Goal: Task Accomplishment & Management: Complete application form

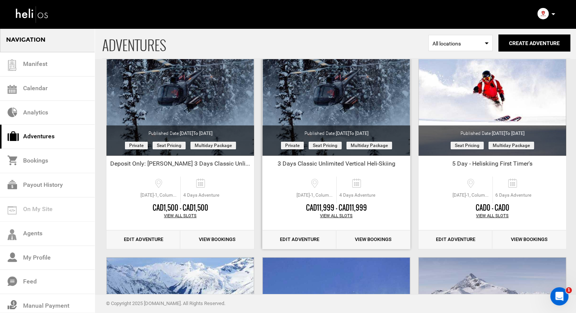
scroll to position [76, 0]
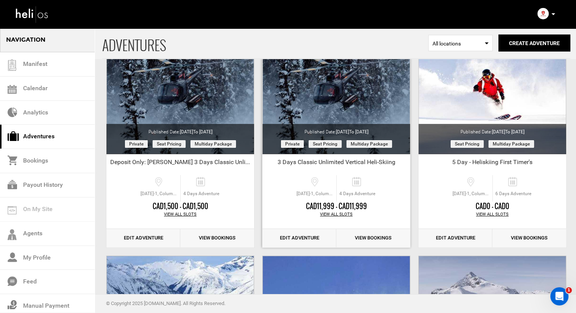
click at [337, 212] on div "View All Slots" at bounding box center [336, 214] width 148 height 6
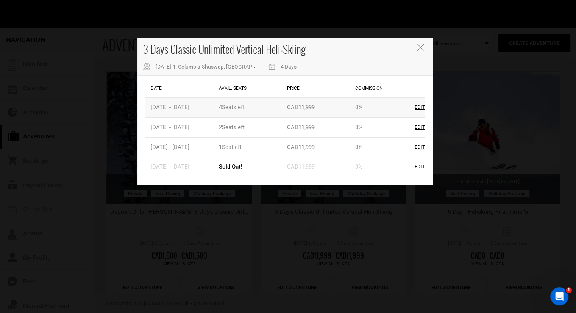
scroll to position [38, 0]
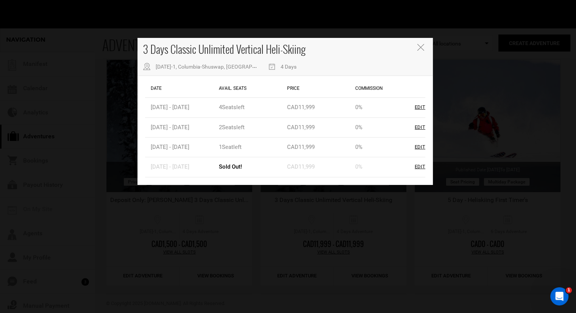
click at [422, 50] on icon "Close" at bounding box center [420, 47] width 7 height 7
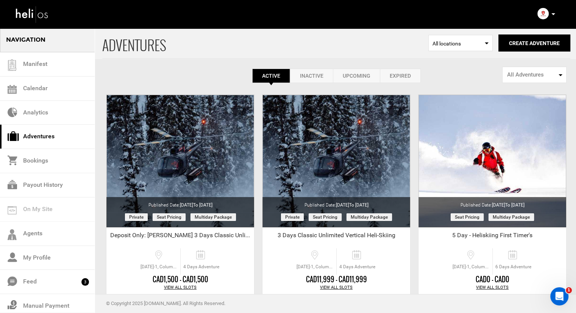
scroll to position [0, 0]
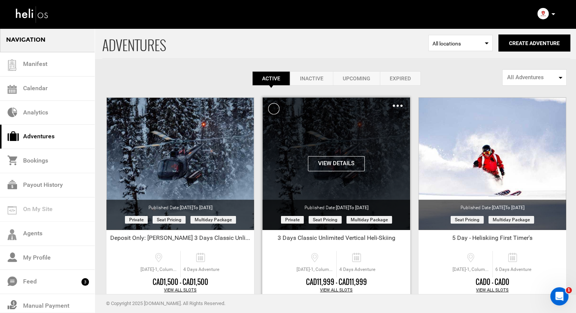
click at [397, 107] on div "Clone De-Activate Share Delete" at bounding box center [397, 105] width 10 height 9
click at [397, 103] on div "Clone De-Activate Share Delete" at bounding box center [397, 105] width 10 height 9
click at [394, 106] on img at bounding box center [397, 105] width 10 height 2
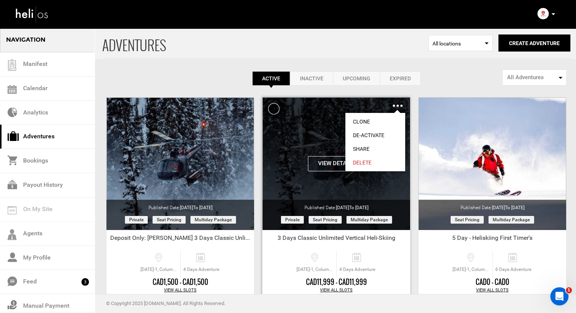
click at [385, 118] on link "Clone" at bounding box center [375, 122] width 60 height 14
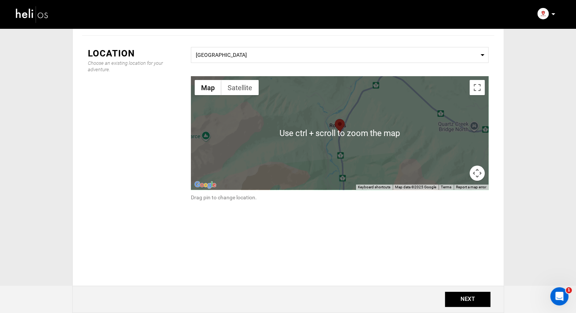
scroll to position [81, 0]
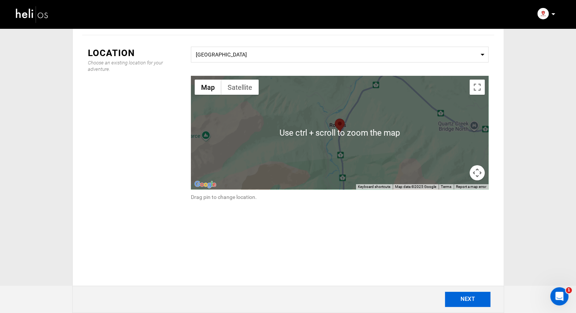
click at [465, 300] on button "NEXT" at bounding box center [467, 298] width 45 height 15
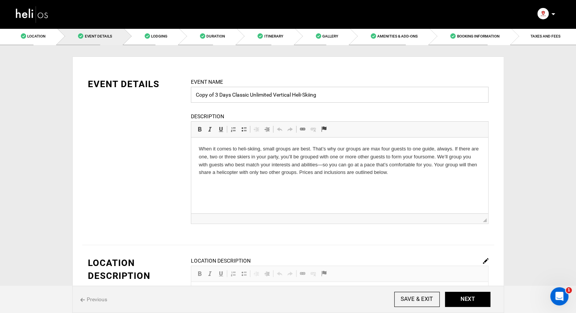
click at [218, 94] on input "Copy of 3 Days Classic Unlimited Vertical Heli-Skiing" at bounding box center [339, 95] width 297 height 16
drag, startPoint x: 213, startPoint y: 95, endPoint x: 187, endPoint y: 97, distance: 25.8
click at [187, 97] on div "Event Name Copy of 3 Days Classic Unlimited Vertical Heli-Skiing Event name can…" at bounding box center [339, 156] width 309 height 156
click at [215, 93] on input "Copy of 3 Days Classic Unlimited Vertical Heli-Skiing" at bounding box center [339, 95] width 297 height 16
click at [216, 93] on input "Copy of 3 Days Classic Unlimited Vertical Heli-Skiing" at bounding box center [339, 95] width 297 height 16
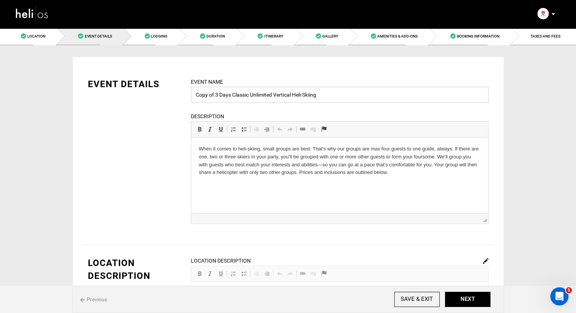
drag, startPoint x: 215, startPoint y: 94, endPoint x: 189, endPoint y: 94, distance: 25.7
click at [189, 94] on div "Event Name Copy of 3 Days Classic Unlimited Vertical Heli-Skiing Event name can…" at bounding box center [339, 156] width 309 height 156
click at [308, 93] on input "3 Days Classic Unlimited Vertical Heli-Skiing" at bounding box center [339, 95] width 297 height 16
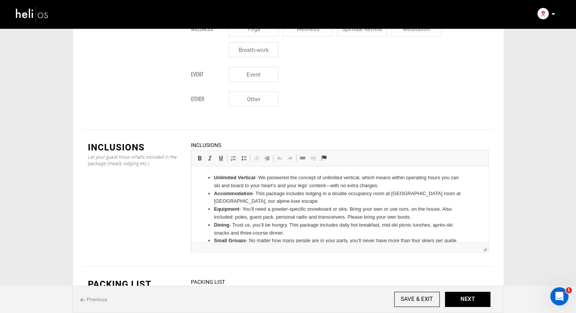
scroll to position [1096, 0]
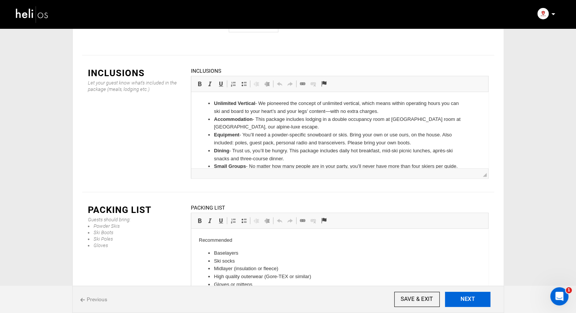
type input "3 Days Classic Unlimited Vertical Heli-Skiing - Cato [DATE]-[DATE]"
click at [458, 301] on button "NEXT" at bounding box center [467, 298] width 45 height 15
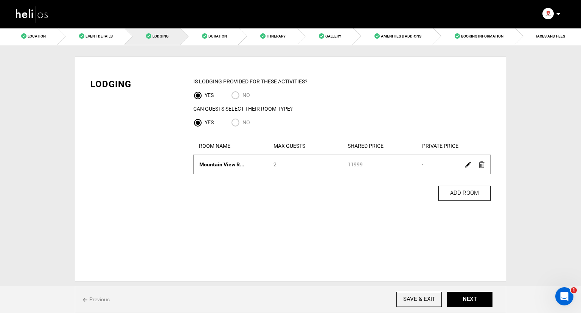
click at [468, 165] on img at bounding box center [468, 165] width 6 height 6
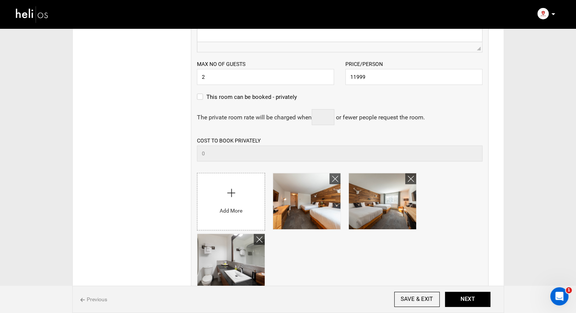
scroll to position [265, 0]
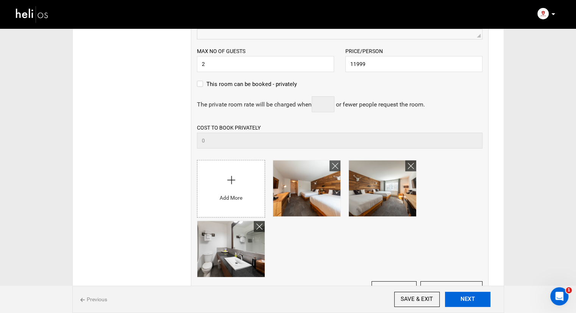
click at [468, 304] on button "NEXT" at bounding box center [467, 298] width 45 height 15
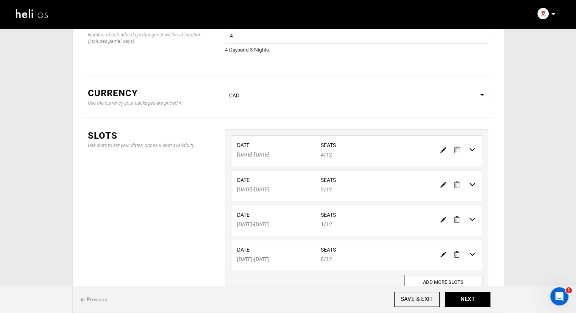
scroll to position [76, 0]
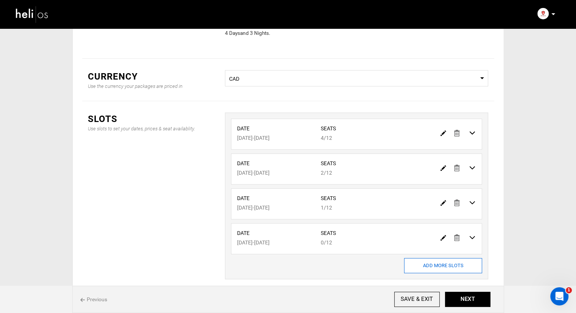
click at [456, 238] on img at bounding box center [457, 237] width 6 height 6
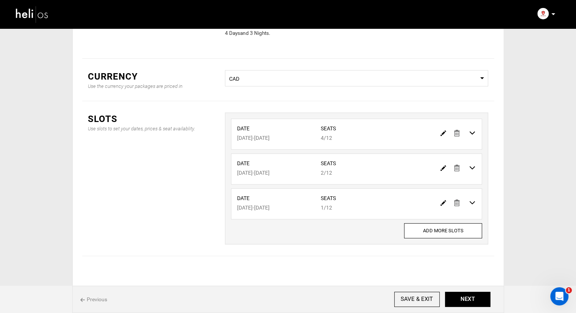
click at [457, 201] on img at bounding box center [457, 202] width 6 height 6
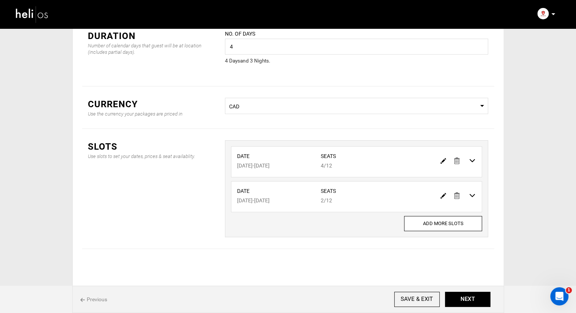
click at [454, 196] on img at bounding box center [457, 195] width 6 height 6
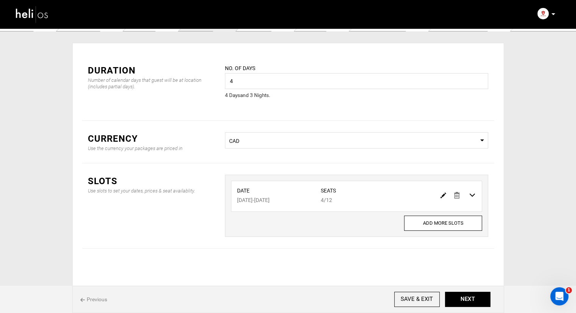
click at [443, 193] on img at bounding box center [443, 195] width 6 height 6
type input "02/12/2026"
type input "02/15/2026"
type input "4"
type input "12"
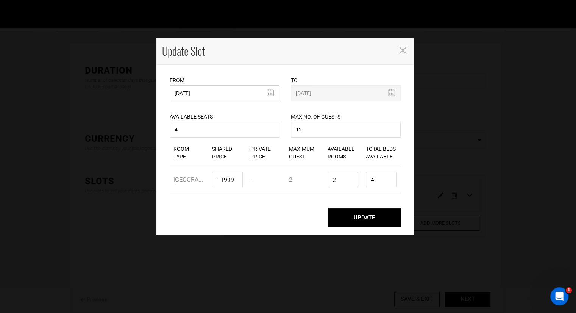
click at [216, 90] on input "02/12/2026" at bounding box center [225, 93] width 110 height 16
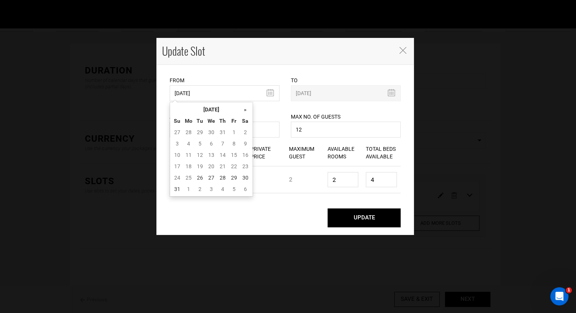
click at [249, 133] on td "2" at bounding box center [245, 131] width 11 height 11
click at [245, 132] on td "2" at bounding box center [245, 131] width 11 height 11
click at [244, 111] on th "»" at bounding box center [245, 109] width 11 height 11
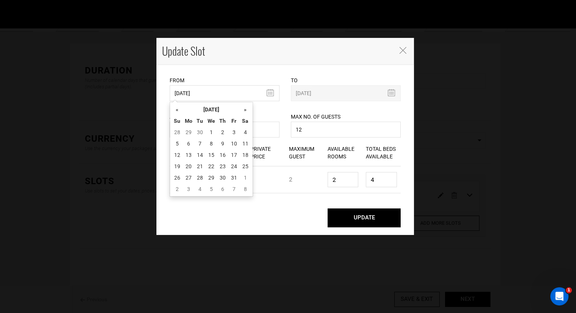
click at [244, 111] on th "»" at bounding box center [245, 109] width 11 height 11
click at [190, 141] on td "2" at bounding box center [188, 143] width 11 height 11
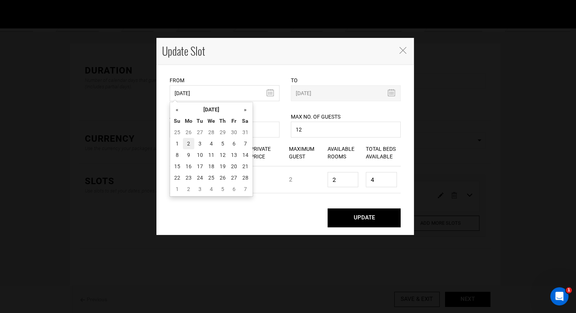
type input "02/02/2026"
type input "02/05/2026"
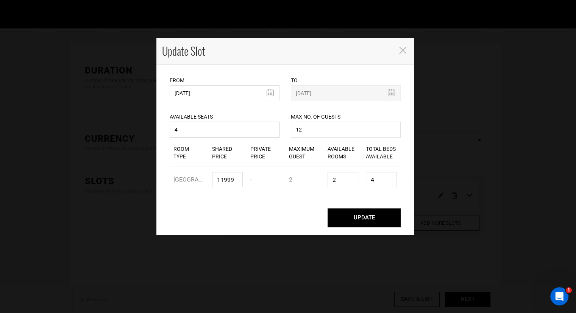
click at [195, 127] on input "4" at bounding box center [225, 129] width 110 height 16
type input "1"
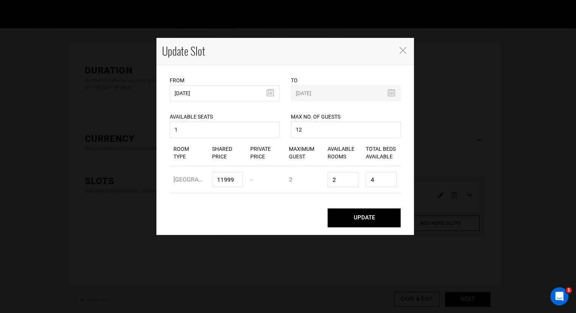
click at [277, 108] on div "Available Seats 1 Available seats should be greater than 0. Available Seats sho…" at bounding box center [225, 120] width 110 height 38
click at [345, 180] on input "2" at bounding box center [342, 179] width 31 height 15
click at [343, 184] on input "2" at bounding box center [342, 179] width 31 height 15
type input "1"
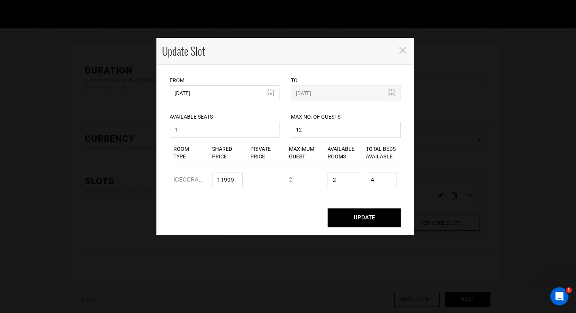
type input "2"
type input "1"
click at [377, 75] on div "To 02/05/2026" at bounding box center [346, 83] width 110 height 36
click at [359, 222] on button "UPDATE" at bounding box center [363, 217] width 73 height 19
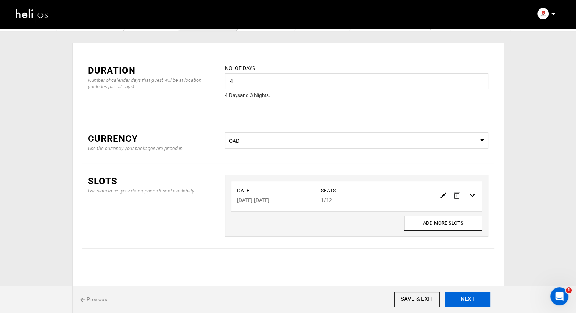
click at [458, 295] on button "NEXT" at bounding box center [467, 298] width 45 height 15
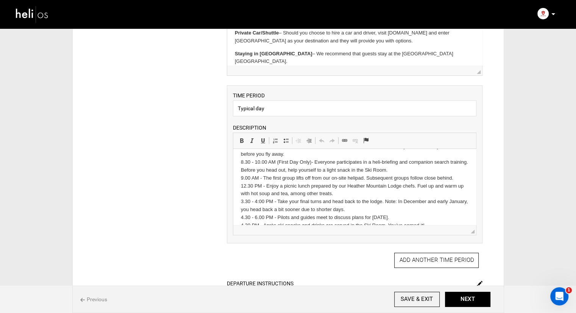
scroll to position [65, 0]
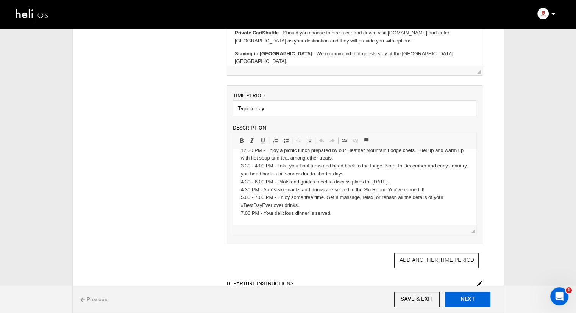
click at [463, 295] on button "NEXT" at bounding box center [467, 298] width 45 height 15
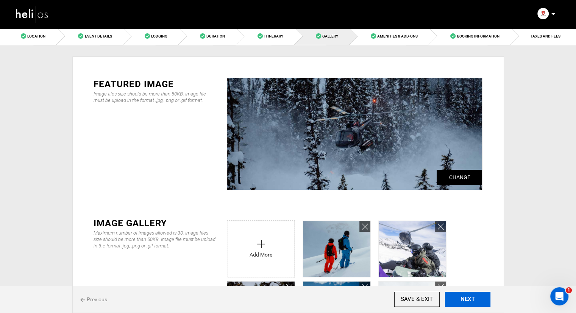
click at [470, 296] on button "NEXT" at bounding box center [467, 298] width 45 height 15
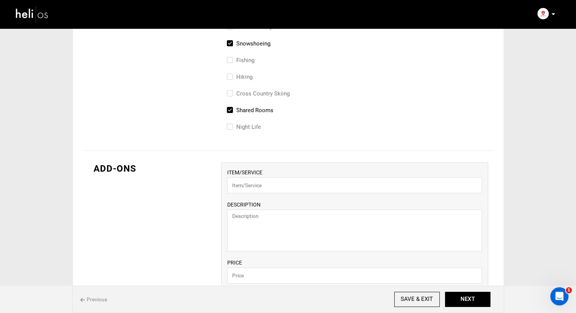
scroll to position [530, 0]
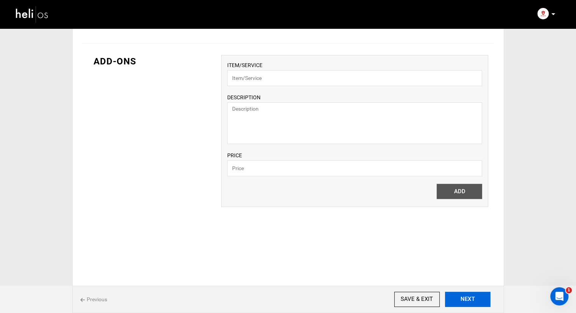
click at [465, 305] on button "NEXT" at bounding box center [467, 298] width 45 height 15
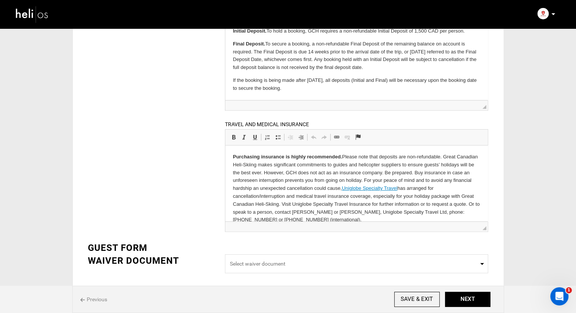
scroll to position [250, 0]
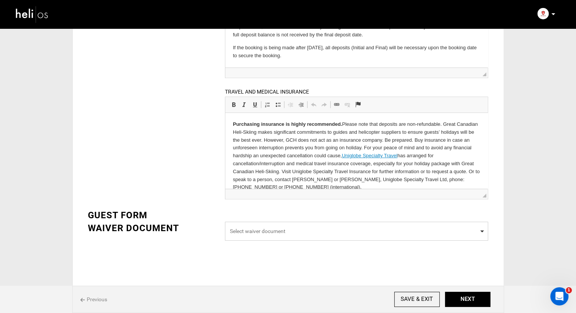
click at [416, 231] on span "Select waiver document" at bounding box center [356, 231] width 253 height 8
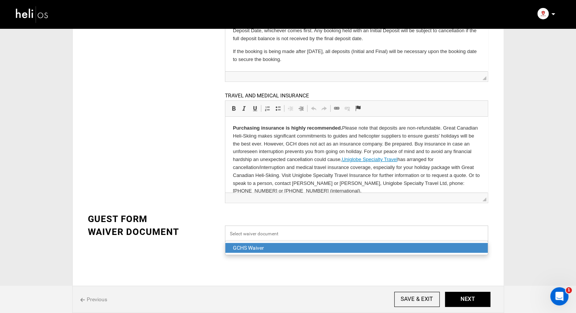
click at [410, 236] on input "Select box" at bounding box center [356, 233] width 263 height 16
click at [383, 248] on div "GCHS Waiver" at bounding box center [356, 248] width 247 height 8
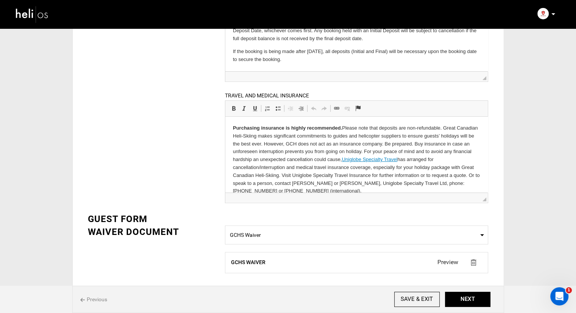
click at [392, 211] on div "DEPOSIT POLICY Allow consumers to reserve this adventure by paying a deposit. D…" at bounding box center [356, 22] width 274 height 381
click at [469, 297] on button "NEXT" at bounding box center [467, 298] width 45 height 15
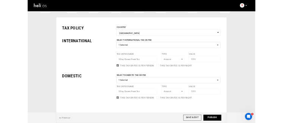
scroll to position [19, 0]
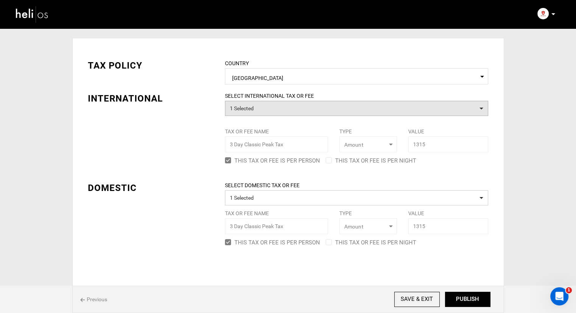
click at [266, 105] on button "1 Selected" at bounding box center [356, 108] width 263 height 15
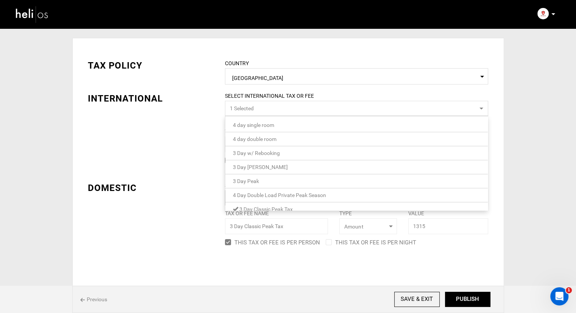
click at [179, 125] on div "TAX POLICY COUNTRY Select Country Canada Please select a country. INTERNATIONAL…" at bounding box center [288, 148] width 412 height 200
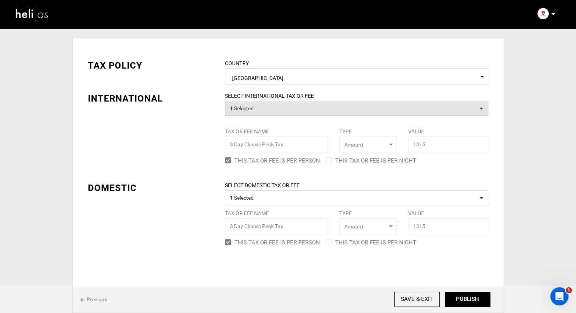
click at [233, 107] on button "1 Selected" at bounding box center [356, 108] width 263 height 15
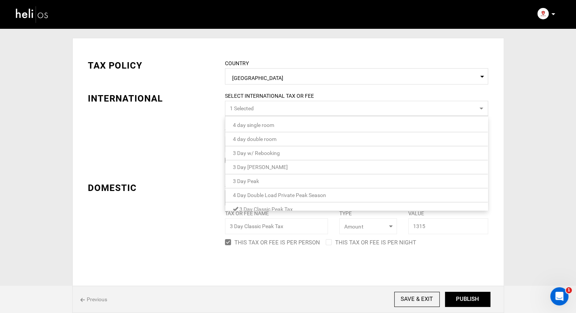
click at [165, 134] on div "TAX POLICY COUNTRY Select Country Canada Please select a country. INTERNATIONAL…" at bounding box center [288, 148] width 412 height 200
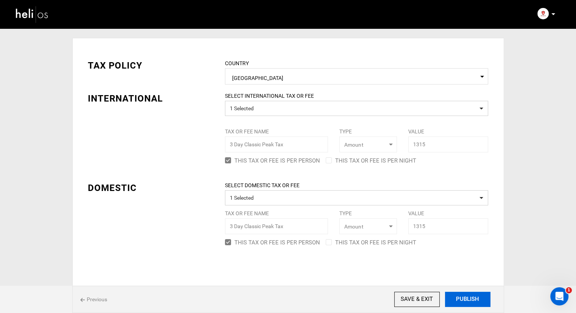
click at [464, 305] on button "PUBLISH" at bounding box center [467, 298] width 45 height 15
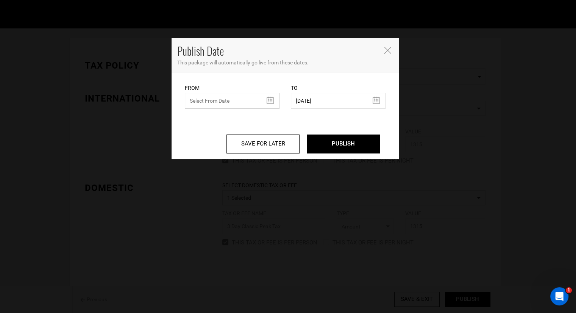
click at [270, 100] on input "text" at bounding box center [232, 101] width 95 height 16
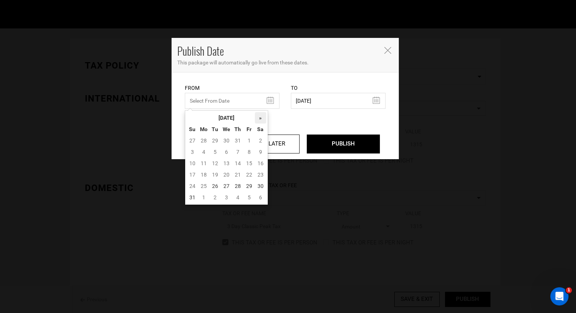
click at [258, 117] on th "»" at bounding box center [260, 117] width 11 height 11
click at [193, 119] on th "«" at bounding box center [192, 117] width 11 height 11
click at [217, 187] on td "26" at bounding box center [214, 185] width 11 height 11
type input "08/26/2025"
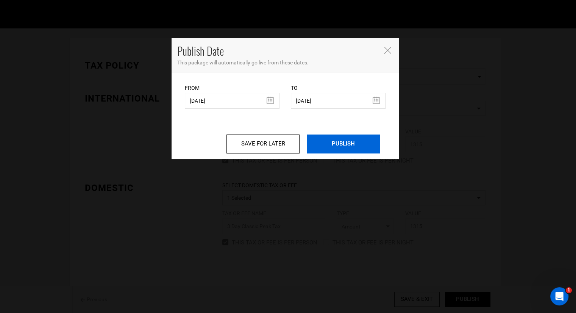
click at [339, 141] on input "PUBLISH" at bounding box center [343, 143] width 73 height 19
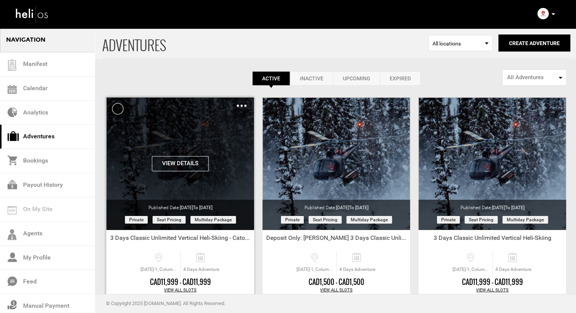
click at [238, 106] on img at bounding box center [242, 105] width 10 height 2
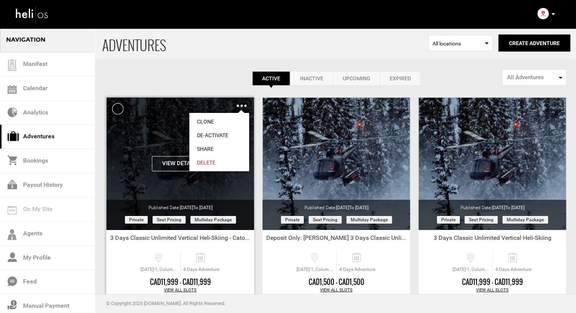
click at [204, 150] on link "Share" at bounding box center [219, 149] width 60 height 14
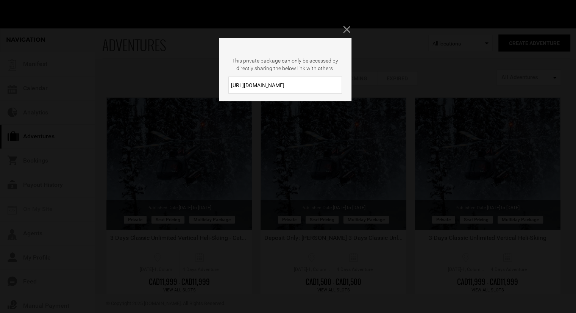
click at [247, 86] on input "https://heli.life/vBxzrm" at bounding box center [285, 84] width 114 height 17
click at [247, 84] on input "https://heli.life/vBxzrm" at bounding box center [285, 84] width 114 height 17
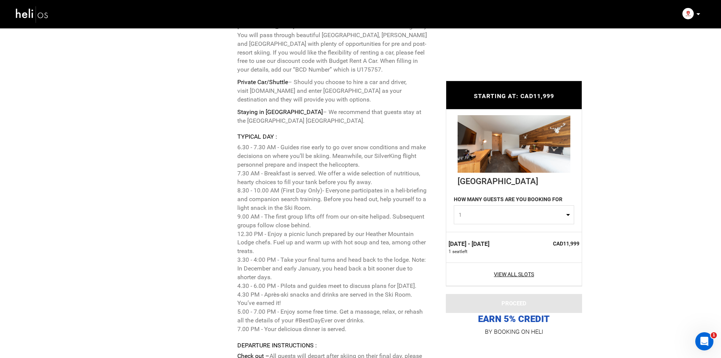
scroll to position [2025, 0]
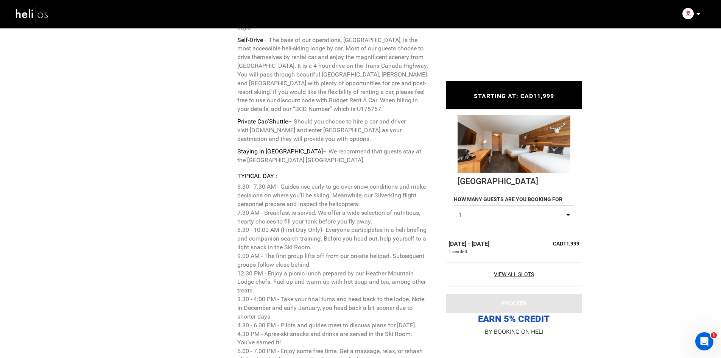
click at [539, 221] on button "1" at bounding box center [514, 214] width 120 height 19
click at [508, 235] on link "1" at bounding box center [514, 233] width 120 height 14
select select "1"
click at [514, 241] on div "Feb 2 - Feb 5, 2026 1 seat left" at bounding box center [486, 247] width 76 height 15
click at [489, 244] on label "[DATE] - [DATE]" at bounding box center [468, 244] width 41 height 9
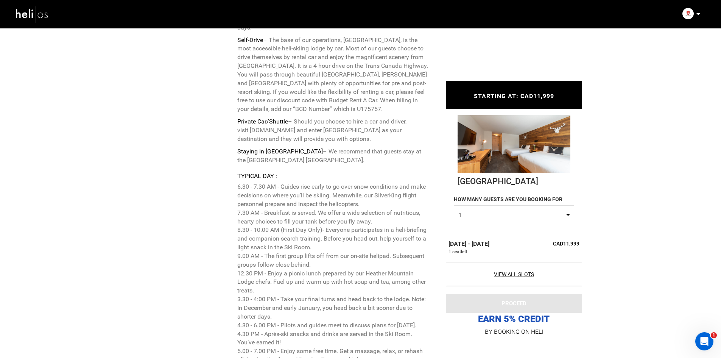
click at [489, 243] on label "[DATE] - [DATE]" at bounding box center [468, 244] width 41 height 9
click at [512, 314] on p "EARN 5% CREDIT" at bounding box center [514, 205] width 136 height 238
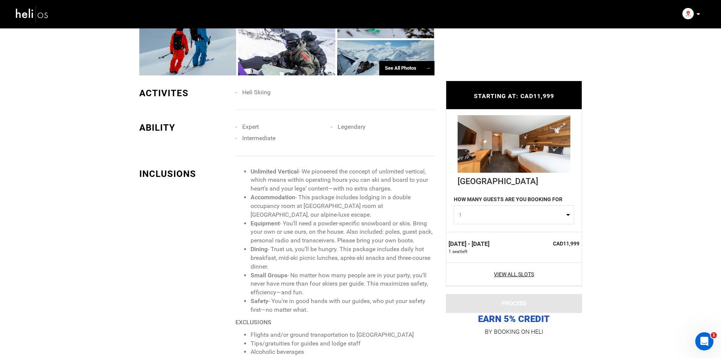
scroll to position [623, 0]
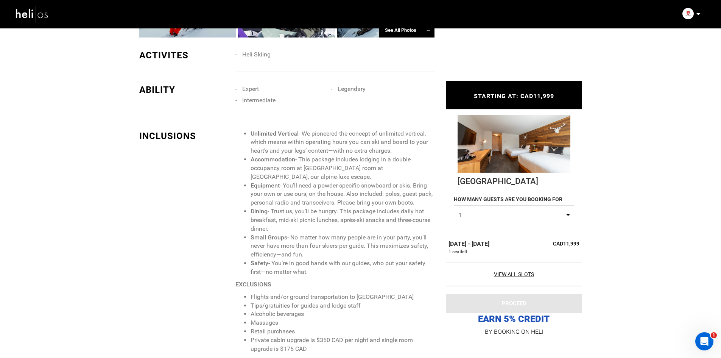
click at [534, 211] on span "1" at bounding box center [512, 215] width 106 height 8
click at [469, 229] on link "1" at bounding box center [514, 233] width 120 height 14
click at [519, 272] on link "View All Slots" at bounding box center [513, 274] width 131 height 8
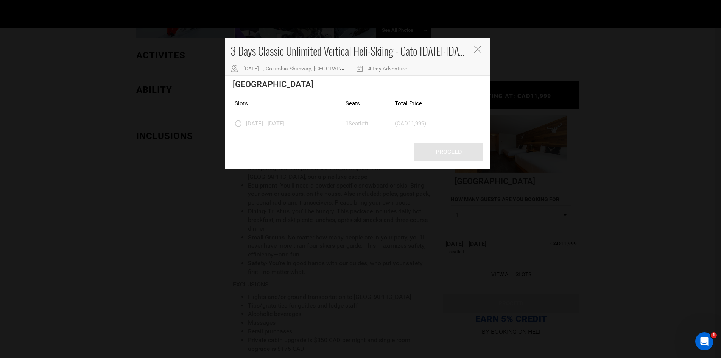
click at [620, 149] on div "3 Days Classic Unlimited Vertical Heli-Skiing - Cato [DATE]-[DATE]-1, Columbia-…" at bounding box center [360, 179] width 721 height 358
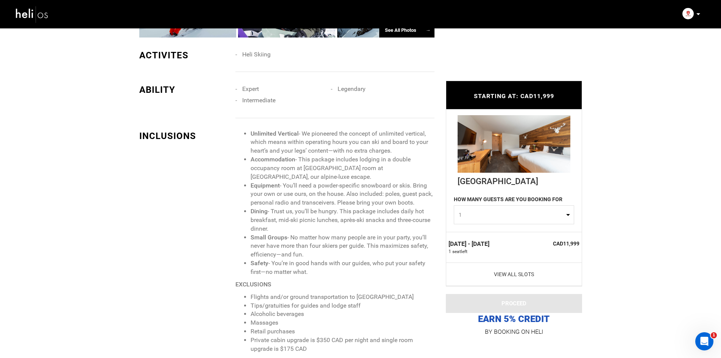
click at [517, 273] on link "View All Slots" at bounding box center [513, 274] width 131 height 8
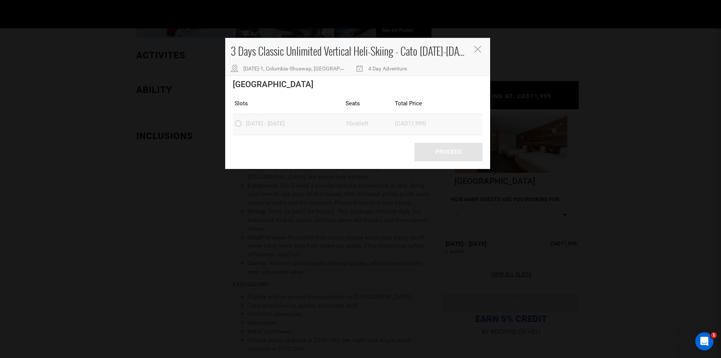
click at [238, 124] on label "[DATE] - [DATE]" at bounding box center [261, 124] width 52 height 9
click at [238, 123] on label "[DATE] - [DATE]" at bounding box center [261, 124] width 52 height 9
click at [241, 121] on label "[DATE] - [DATE]" at bounding box center [261, 124] width 52 height 9
click at [242, 121] on label "[DATE] - [DATE]" at bounding box center [261, 124] width 52 height 9
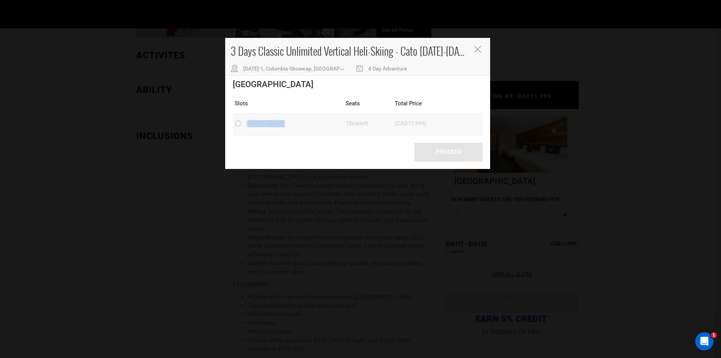
click at [242, 121] on label "[DATE] - [DATE]" at bounding box center [261, 124] width 52 height 9
click at [242, 120] on div "Slots [DATE] - [DATE]" at bounding box center [290, 124] width 111 height 9
click at [478, 47] on icon "Close" at bounding box center [477, 49] width 7 height 7
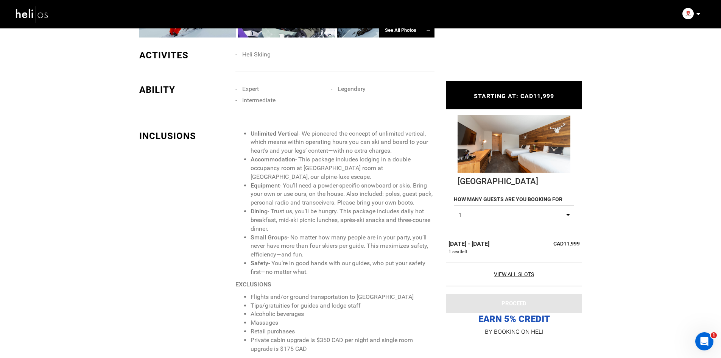
click at [487, 218] on span "1" at bounding box center [512, 215] width 106 height 8
click at [490, 230] on link "1" at bounding box center [514, 233] width 120 height 14
click at [487, 242] on label "[DATE] - [DATE]" at bounding box center [468, 244] width 41 height 9
click at [511, 273] on link "View All Slots" at bounding box center [513, 274] width 131 height 8
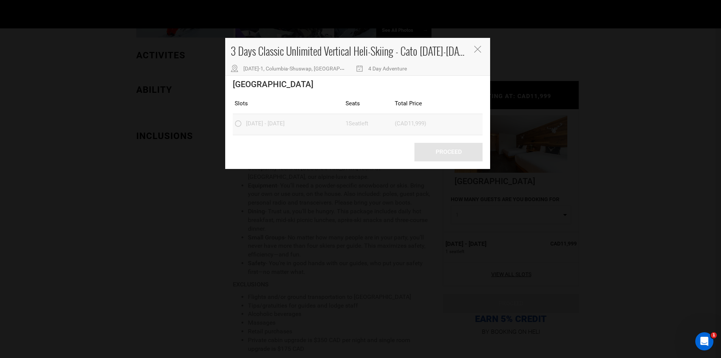
click at [237, 124] on label "[DATE] - [DATE]" at bounding box center [261, 124] width 52 height 9
click at [241, 124] on label "[DATE] - [DATE]" at bounding box center [261, 124] width 52 height 9
click at [478, 49] on icon "Close" at bounding box center [477, 49] width 7 height 7
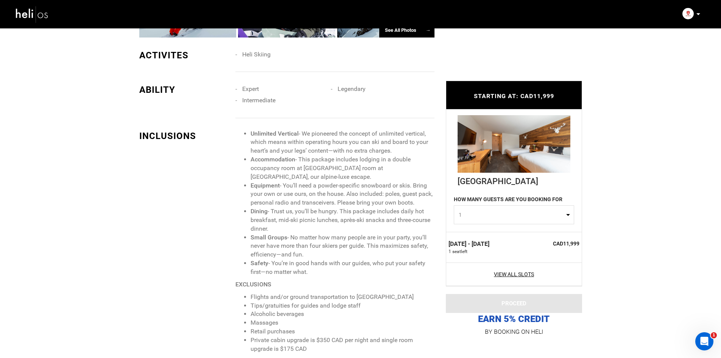
click at [560, 216] on span "1" at bounding box center [512, 215] width 106 height 8
click at [487, 230] on link "1" at bounding box center [514, 233] width 120 height 14
select select "1"
click at [473, 243] on label "[DATE] - [DATE]" at bounding box center [468, 244] width 41 height 9
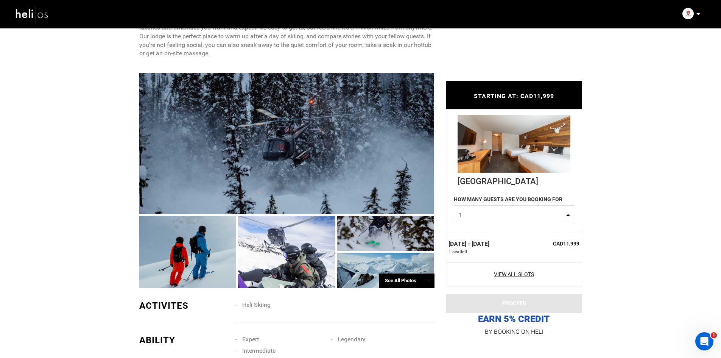
scroll to position [0, 0]
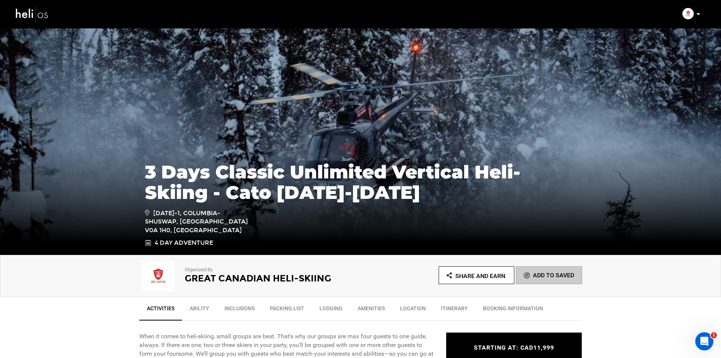
click at [29, 15] on img at bounding box center [32, 14] width 34 height 20
